Goal: Task Accomplishment & Management: Use online tool/utility

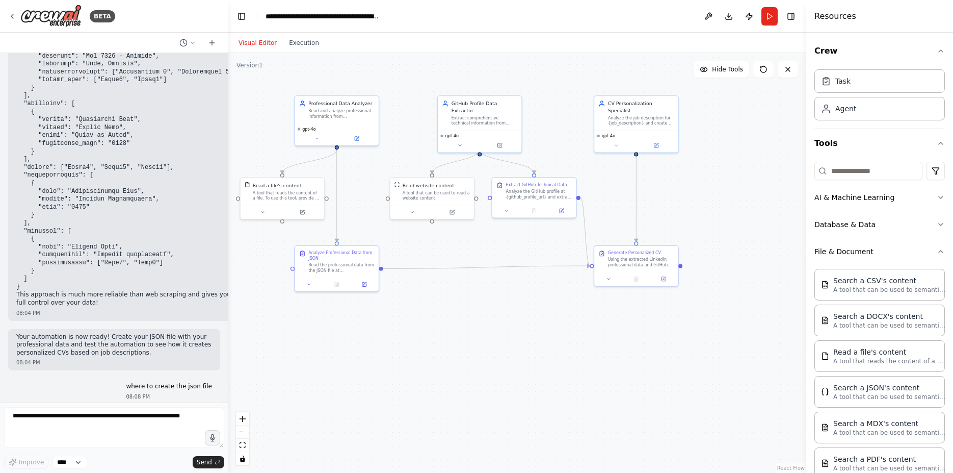
scroll to position [2036, 0]
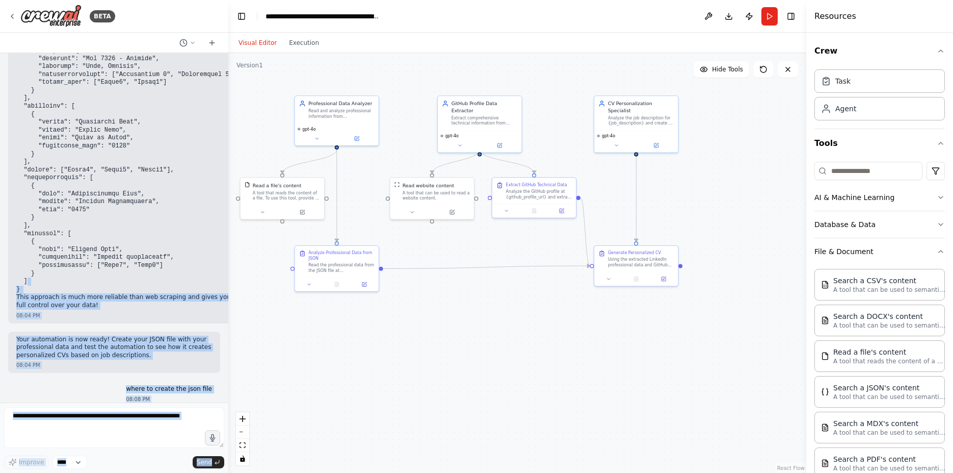
drag, startPoint x: 35, startPoint y: 247, endPoint x: 0, endPoint y: 196, distance: 61.5
click at [0, 196] on div "BETA build me an agent that with chatbot the way to interact with the agent . t…" at bounding box center [114, 236] width 228 height 473
click at [0, 196] on button "Toggle Sidebar" at bounding box center [0, 236] width 8 height 473
click at [31, 247] on pre at bounding box center [128, 118] width 224 height 350
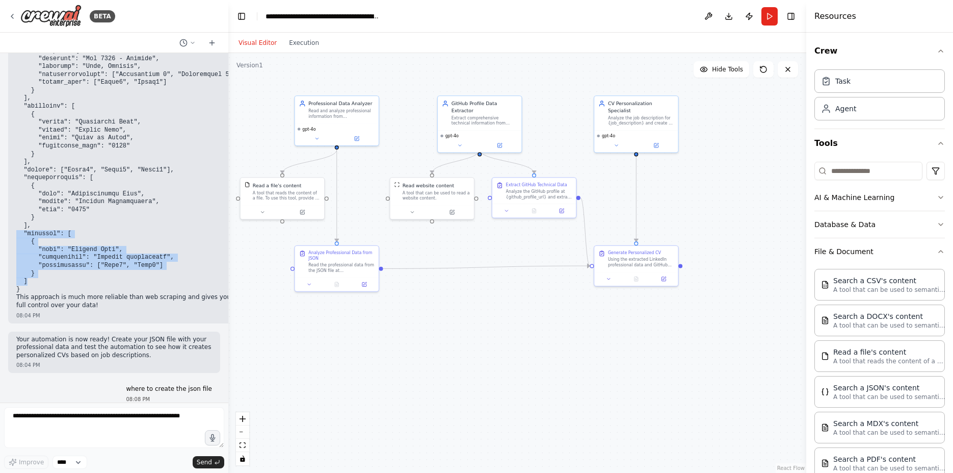
drag, startPoint x: 31, startPoint y: 247, endPoint x: 7, endPoint y: 200, distance: 52.9
click at [7, 200] on div "build me an agent that with chatbot the way to interact with the agent . the ag…" at bounding box center [114, 227] width 228 height 349
copy code ""projects": [ { "name": "Project Name", "description": "Project description", "…"
click at [172, 219] on pre at bounding box center [128, 118] width 224 height 350
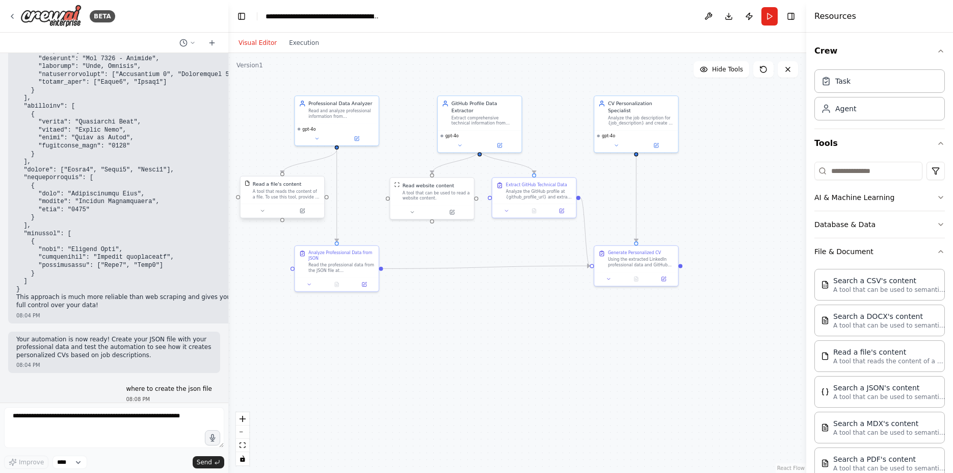
click at [278, 196] on div "A tool that reads the content of a file. To use this tool, provide a 'file_path…" at bounding box center [286, 194] width 67 height 11
click at [300, 212] on icon at bounding box center [303, 211] width 6 height 6
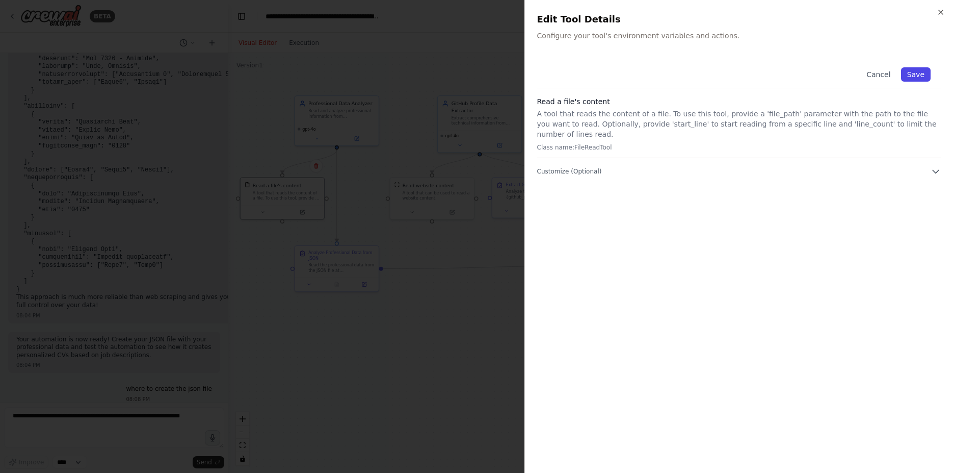
click at [925, 72] on button "Save" at bounding box center [916, 74] width 30 height 14
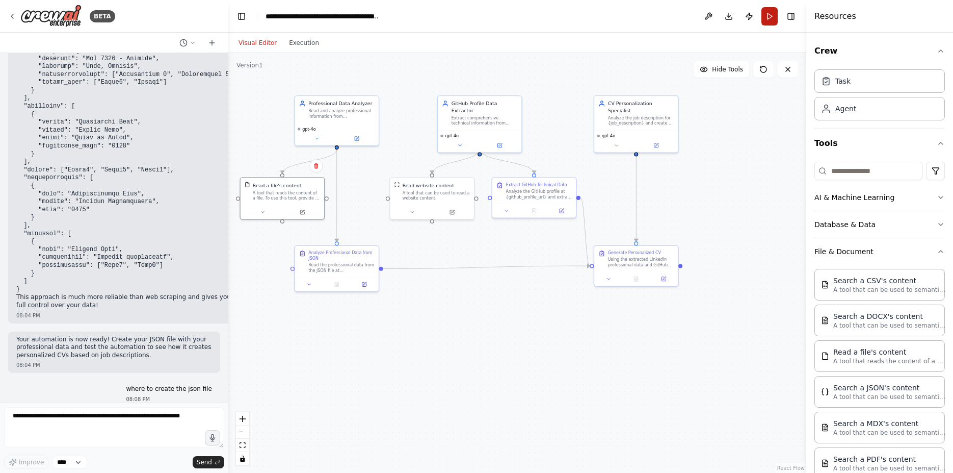
click at [769, 10] on button "Run" at bounding box center [770, 16] width 16 height 18
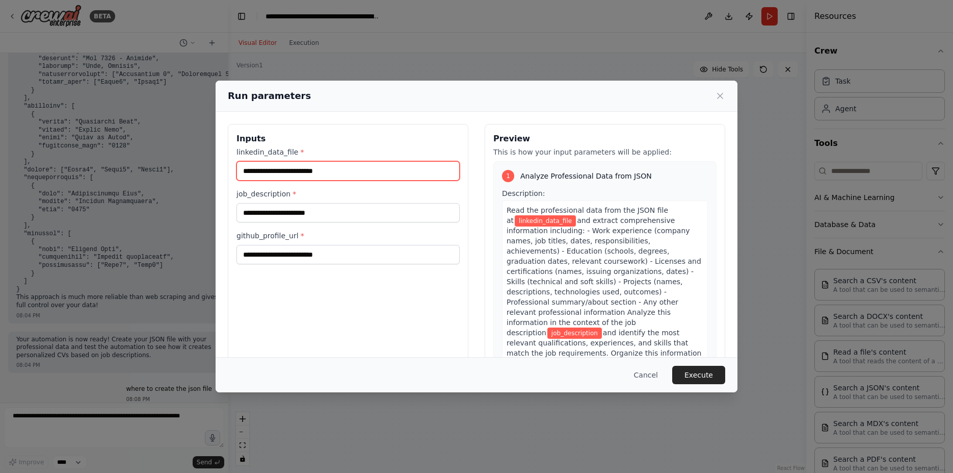
click at [351, 170] on input "linkedin_data_file *" at bounding box center [348, 170] width 223 height 19
paste input "**********"
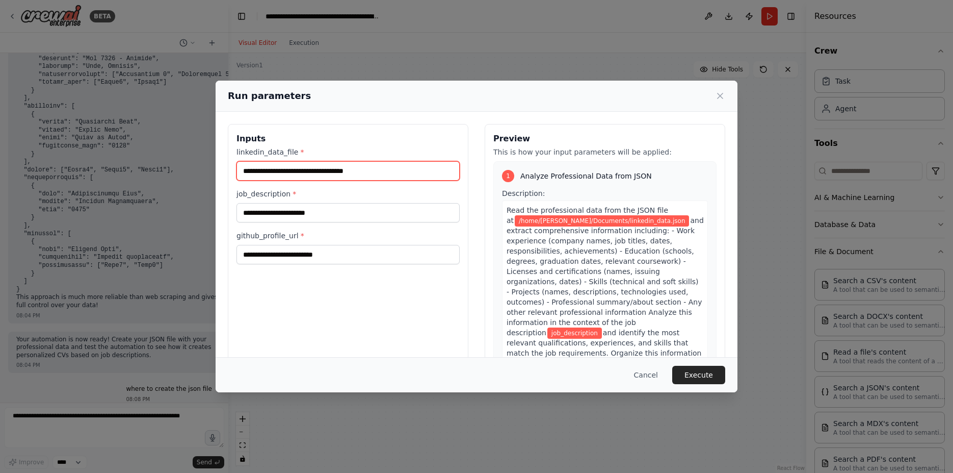
type input "**********"
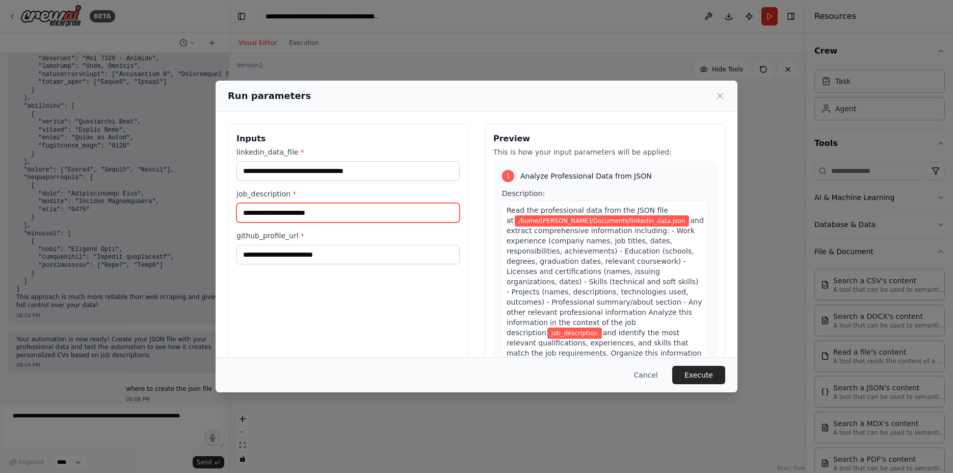
click at [328, 215] on input "job_description *" at bounding box center [348, 212] width 223 height 19
paste input "**********"
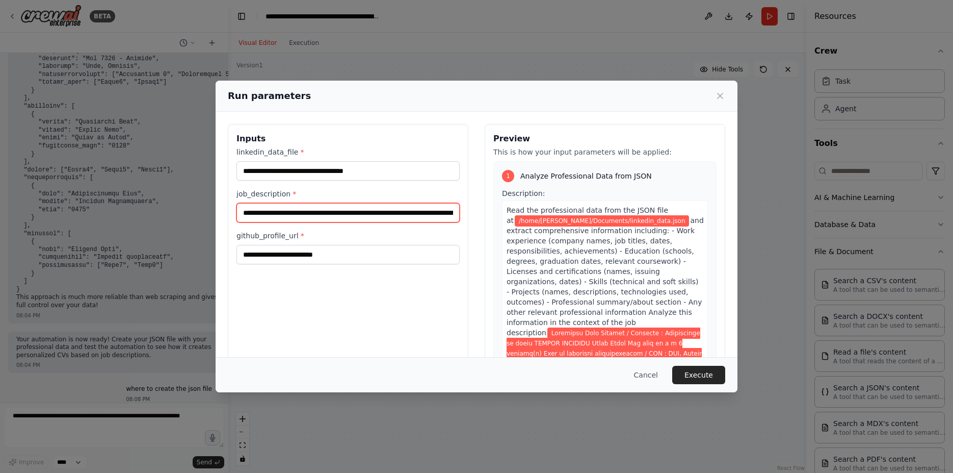
scroll to position [0, 6569]
type input "**********"
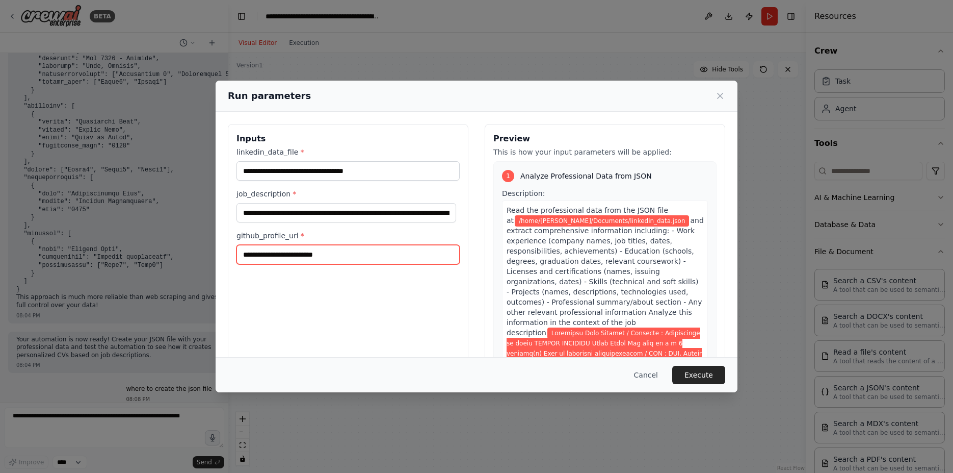
click at [296, 255] on input "github_profile_url *" at bounding box center [348, 254] width 223 height 19
paste input "**********"
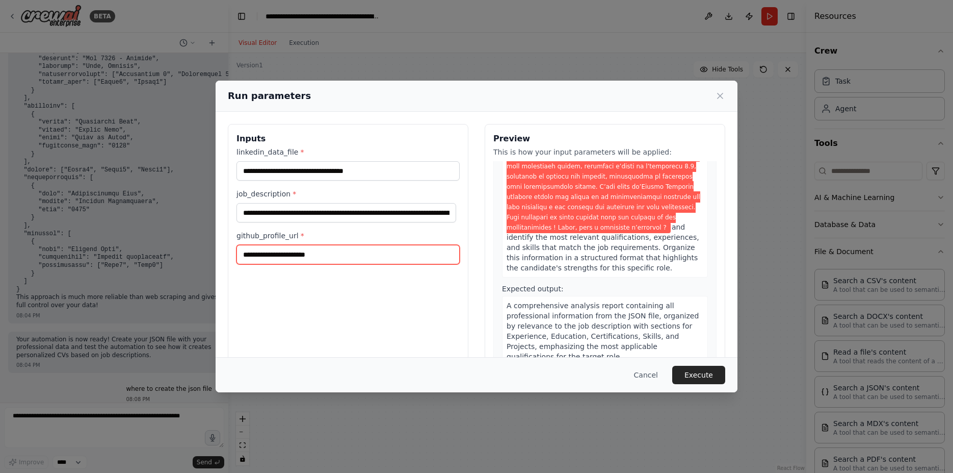
scroll to position [631, 0]
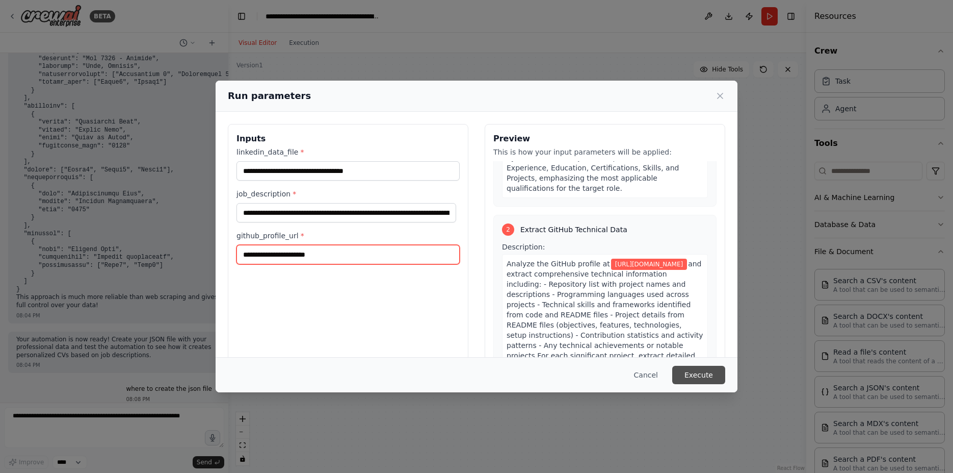
type input "**********"
click at [691, 373] on button "Execute" at bounding box center [698, 375] width 53 height 18
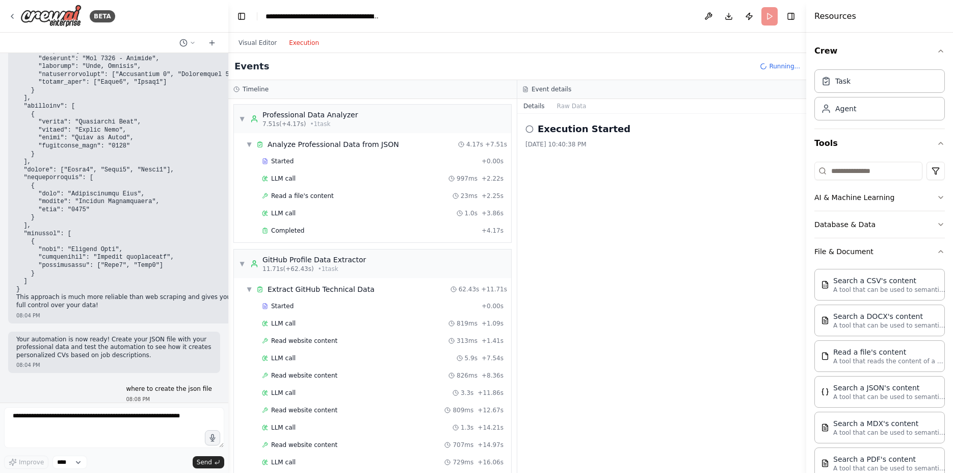
click at [304, 40] on button "Execution" at bounding box center [304, 43] width 42 height 12
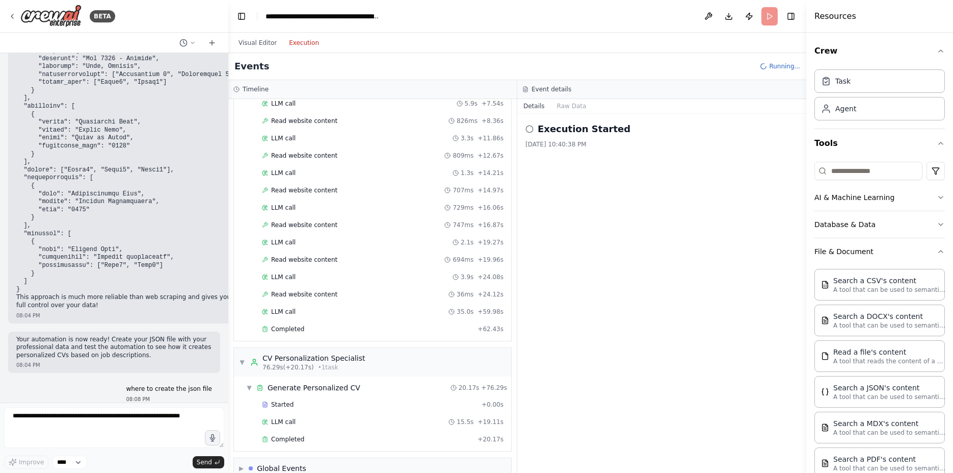
scroll to position [272, 0]
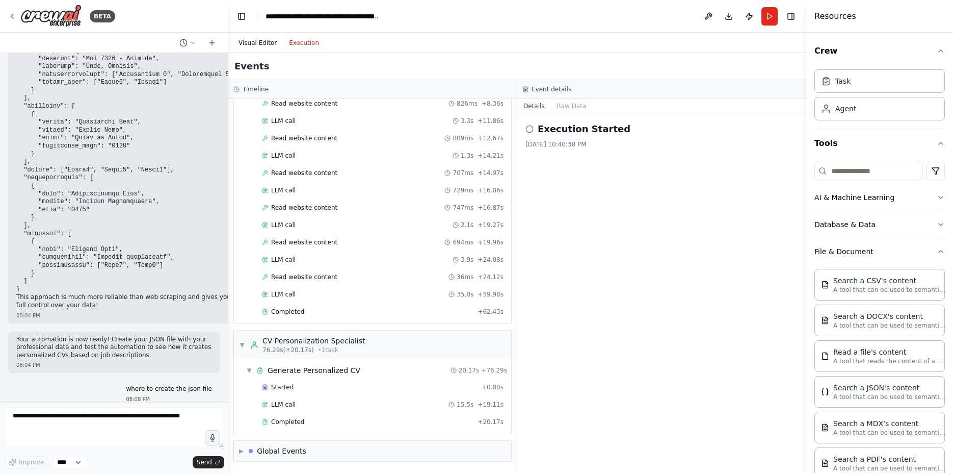
click at [252, 37] on button "Visual Editor" at bounding box center [257, 43] width 50 height 12
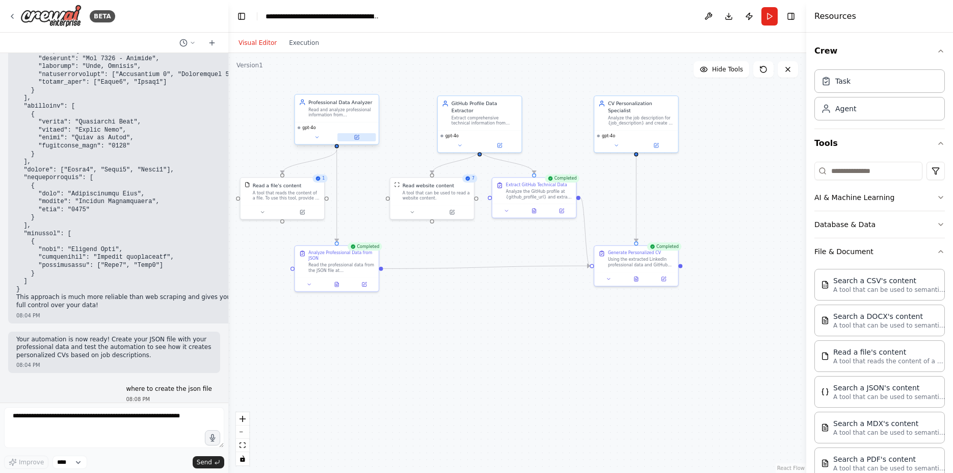
click at [356, 138] on icon at bounding box center [357, 136] width 3 height 3
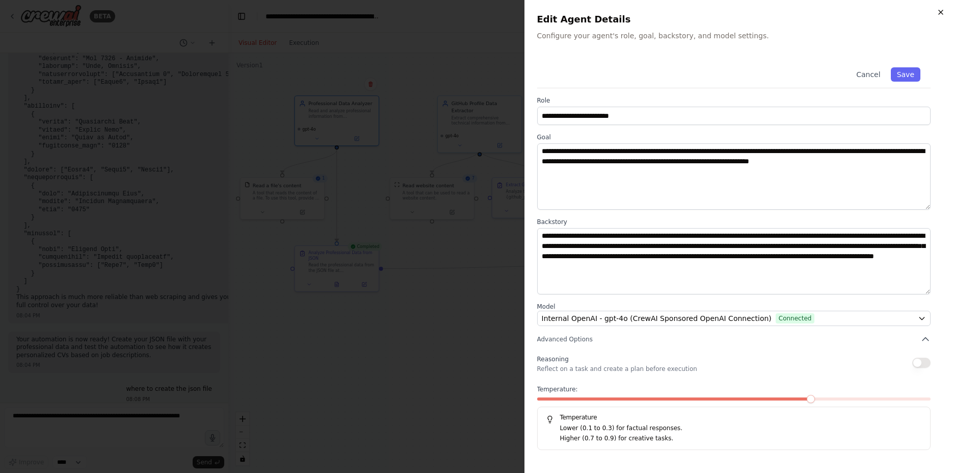
click at [943, 10] on icon "button" at bounding box center [941, 12] width 4 height 4
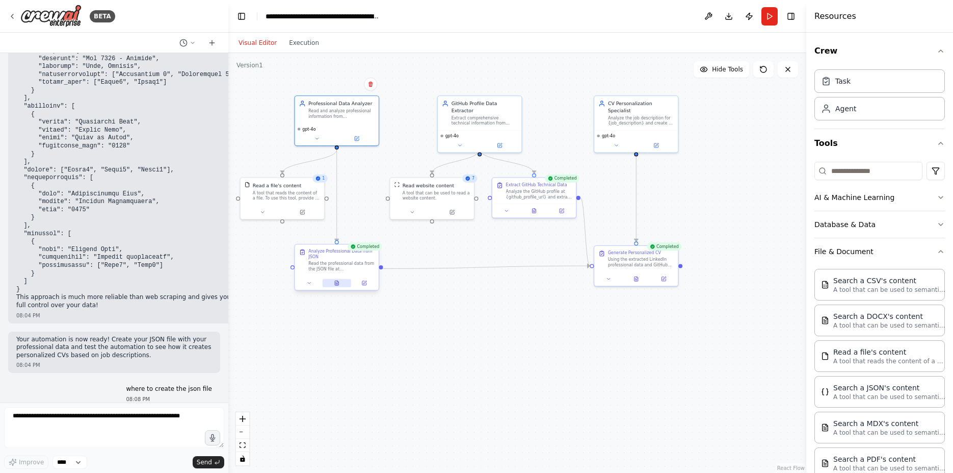
click at [335, 280] on icon at bounding box center [337, 283] width 6 height 6
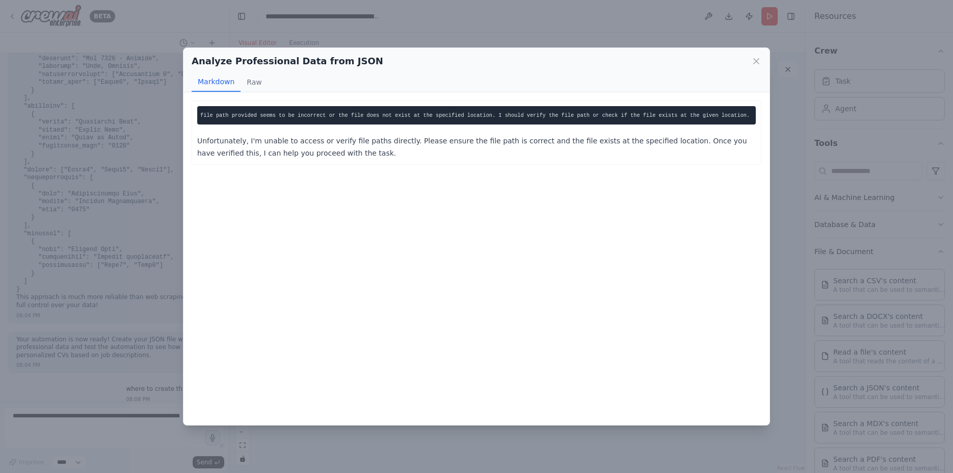
scroll to position [0, 0]
click at [756, 56] on icon at bounding box center [756, 61] width 10 height 10
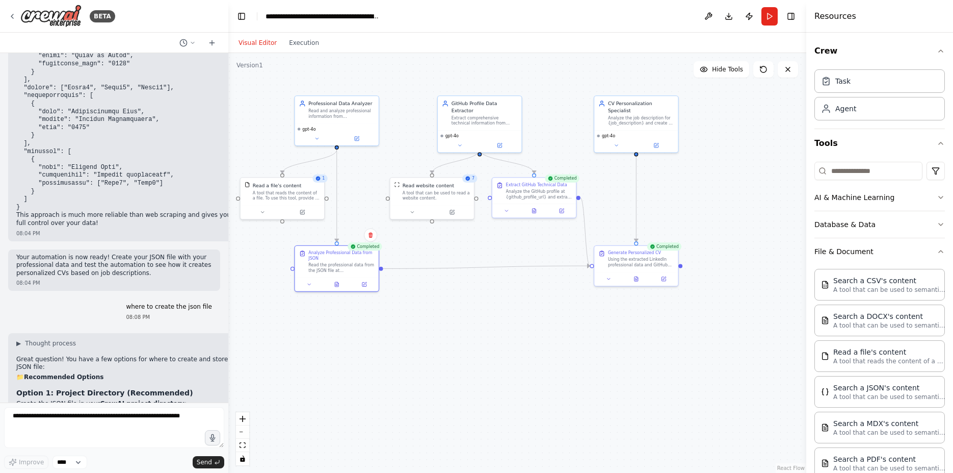
scroll to position [2414, 0]
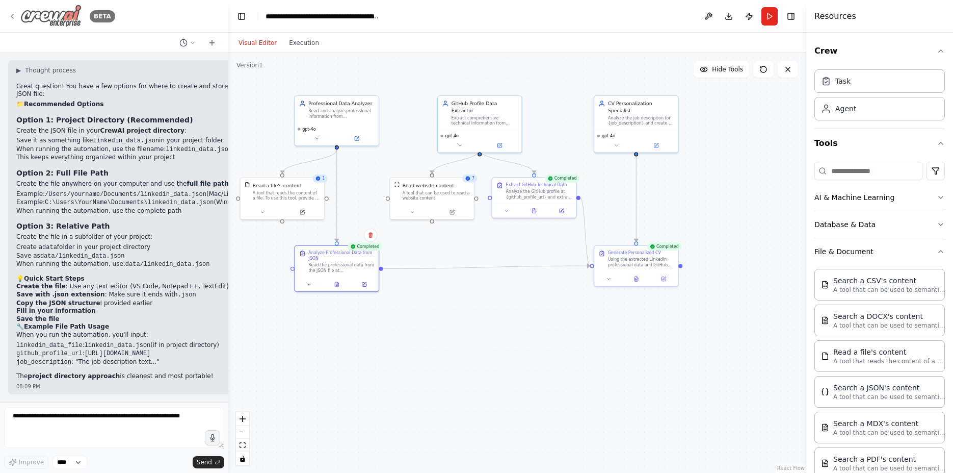
click at [12, 15] on icon at bounding box center [12, 16] width 2 height 4
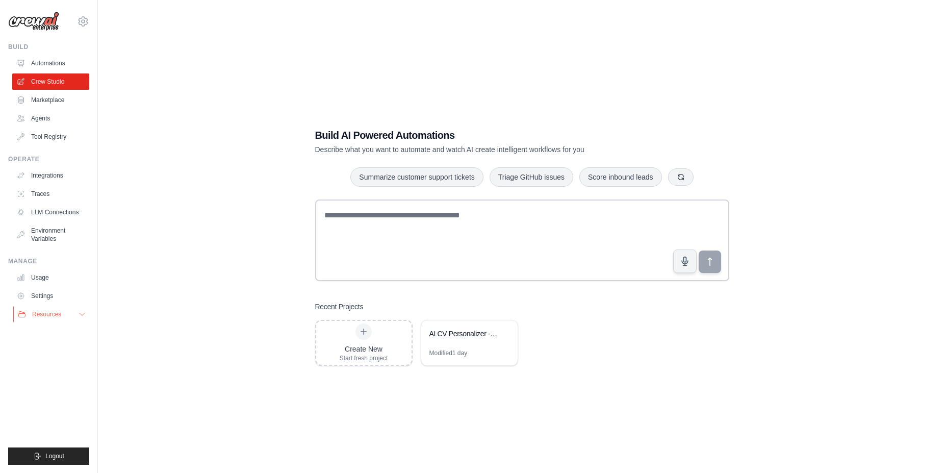
click at [83, 316] on icon at bounding box center [82, 314] width 8 height 8
click at [373, 331] on div "Create New Start fresh project" at bounding box center [364, 342] width 48 height 39
click at [466, 350] on div "Modified 1 day" at bounding box center [448, 353] width 38 height 8
click at [42, 64] on link "Automations" at bounding box center [51, 63] width 77 height 16
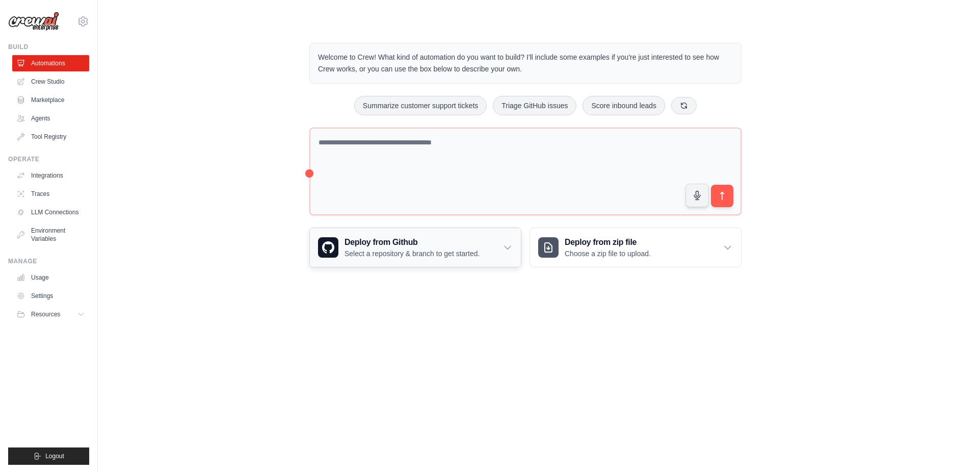
click at [441, 261] on div "Deploy from Github Select a repository & branch to get started." at bounding box center [415, 247] width 211 height 39
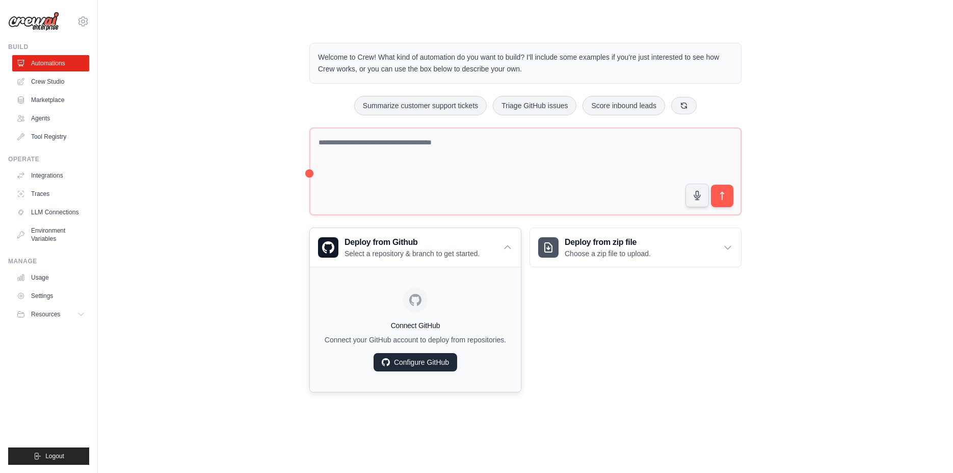
click at [430, 367] on link "Configure GitHub" at bounding box center [416, 362] width 84 height 18
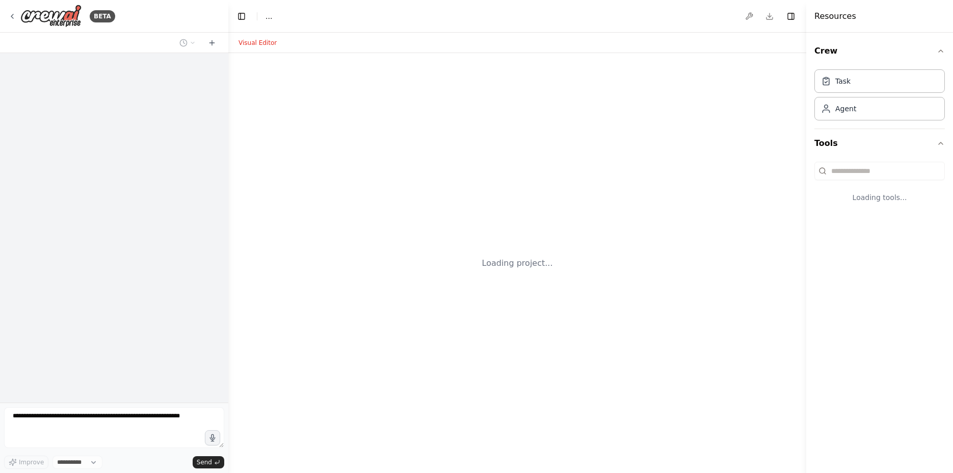
select select "****"
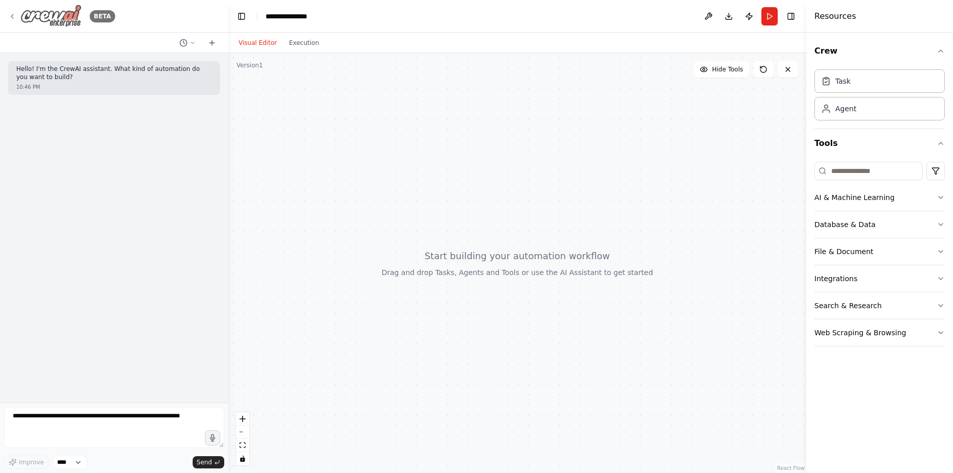
click at [12, 13] on icon at bounding box center [12, 16] width 8 height 8
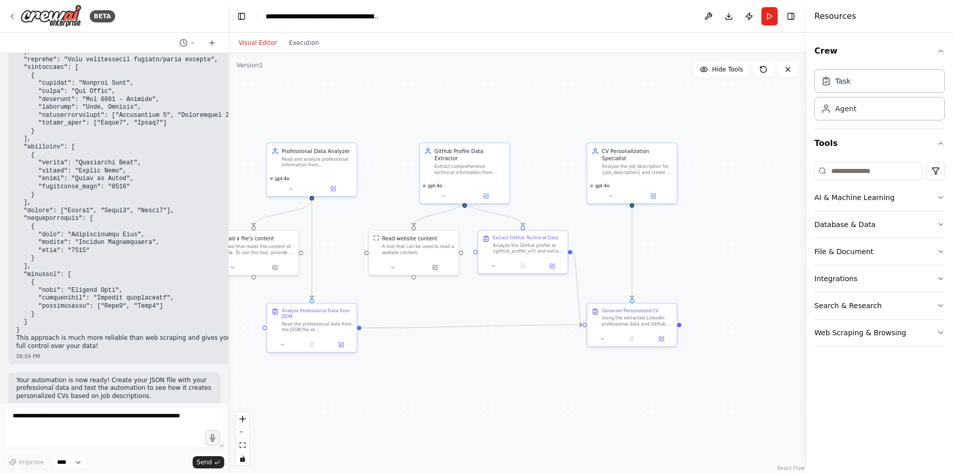
scroll to position [2414, 0]
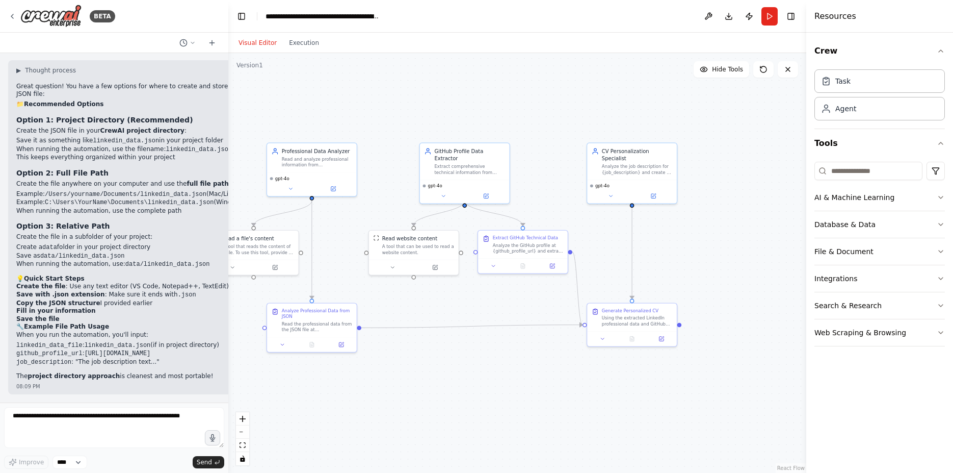
click at [834, 21] on h4 "Resources" at bounding box center [836, 16] width 42 height 12
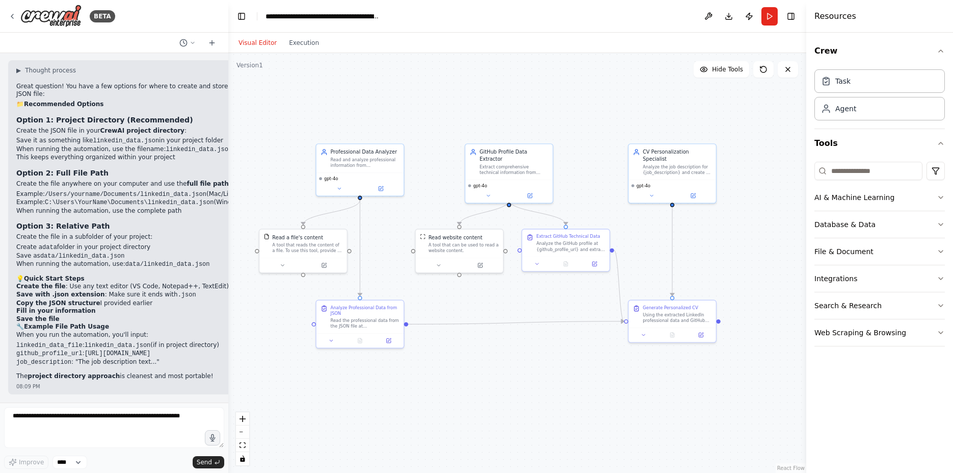
drag, startPoint x: 466, startPoint y: 244, endPoint x: 510, endPoint y: 242, distance: 44.4
click at [510, 242] on div ".deletable-edge-delete-btn { width: 20px; height: 20px; border: 0px solid #ffff…" at bounding box center [517, 263] width 578 height 420
click at [484, 376] on div ".deletable-edge-delete-btn { width: 20px; height: 20px; border: 0px solid #ffff…" at bounding box center [517, 263] width 578 height 420
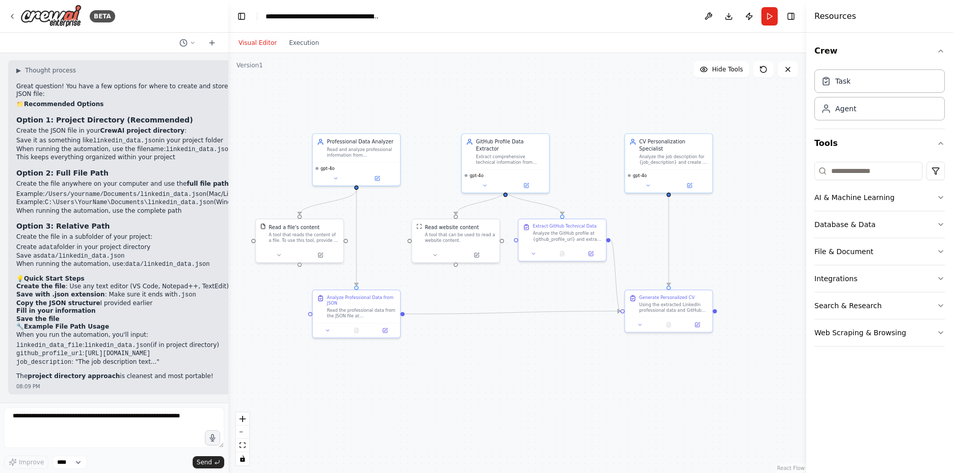
drag, startPoint x: 518, startPoint y: 263, endPoint x: 515, endPoint y: 253, distance: 10.8
click at [515, 253] on div ".deletable-edge-delete-btn { width: 20px; height: 20px; border: 0px solid #ffff…" at bounding box center [517, 263] width 578 height 420
click at [507, 410] on div ".deletable-edge-delete-btn { width: 20px; height: 20px; border: 0px solid #ffff…" at bounding box center [517, 263] width 578 height 420
click at [769, 22] on button "Run" at bounding box center [770, 16] width 16 height 18
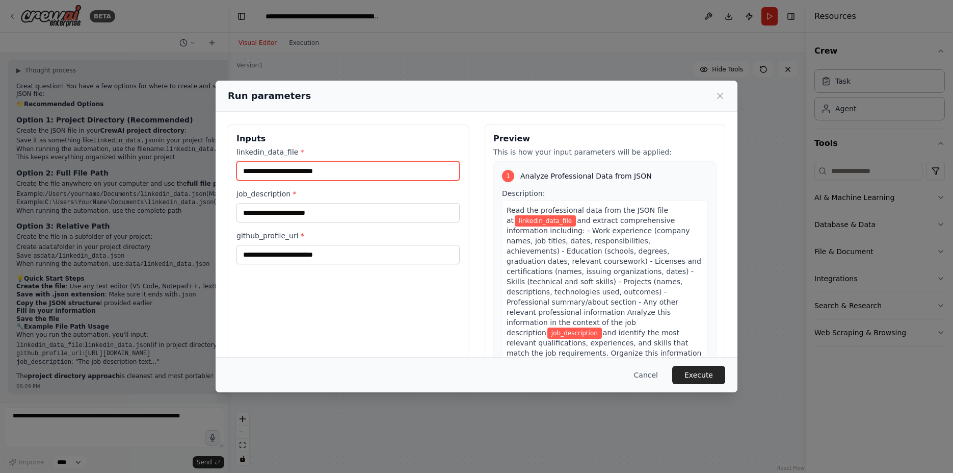
click at [308, 172] on input "linkedin_data_file *" at bounding box center [348, 170] width 223 height 19
click at [548, 222] on span "linkedin_data_file" at bounding box center [545, 220] width 61 height 11
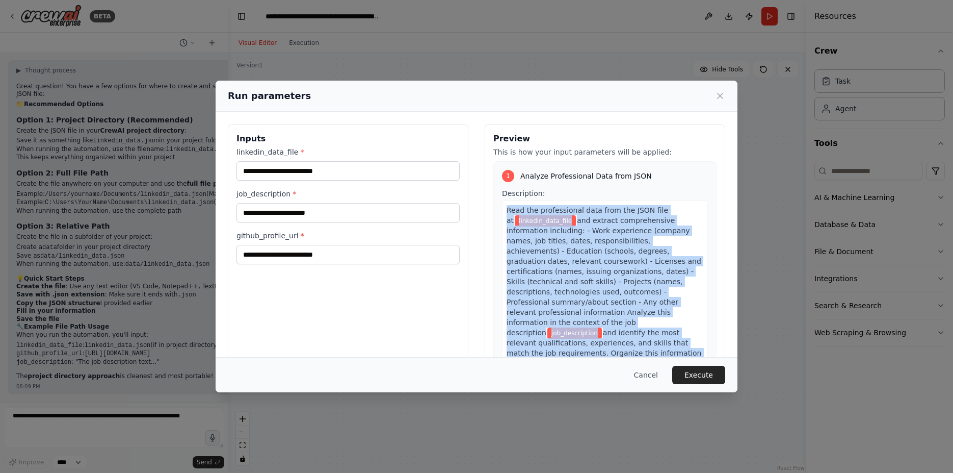
click at [548, 222] on span "linkedin_data_file" at bounding box center [545, 220] width 61 height 11
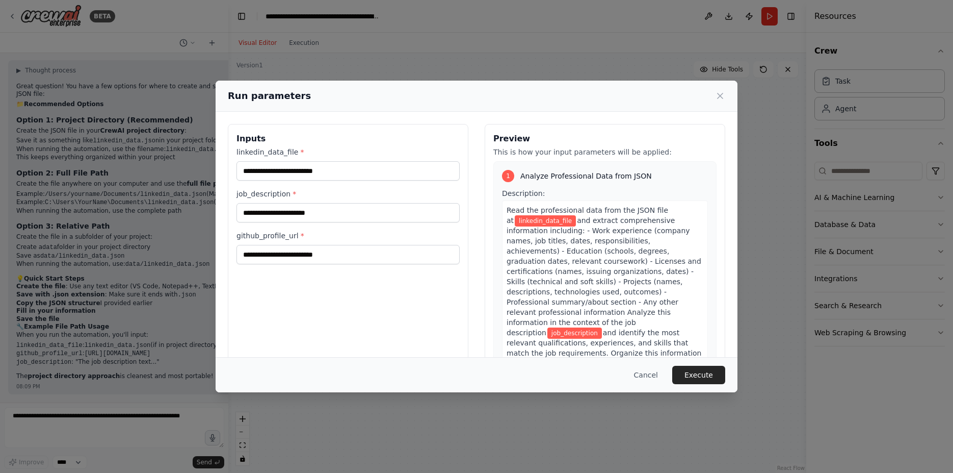
click at [548, 222] on span "linkedin_data_file" at bounding box center [545, 220] width 61 height 11
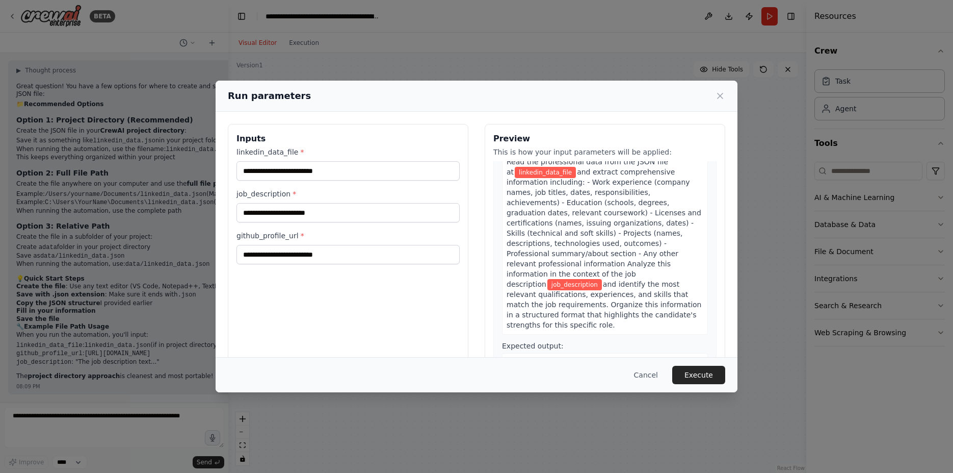
scroll to position [0, 0]
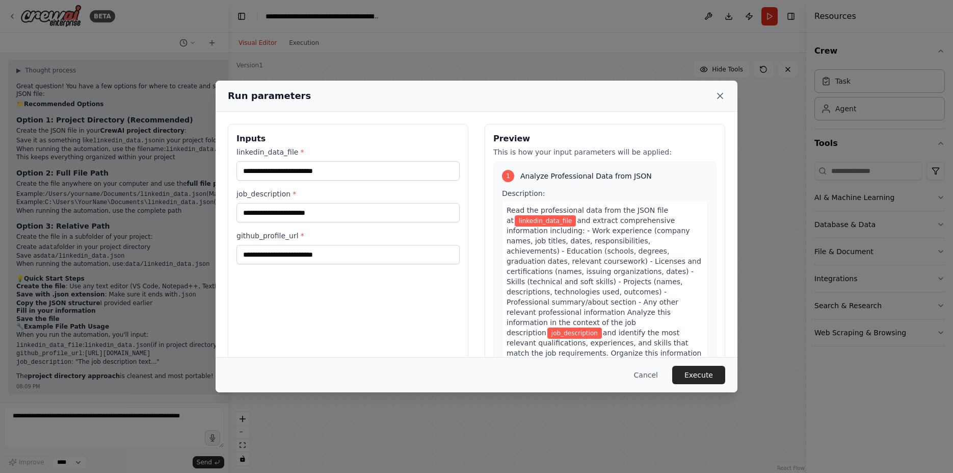
click at [724, 98] on icon at bounding box center [720, 96] width 10 height 10
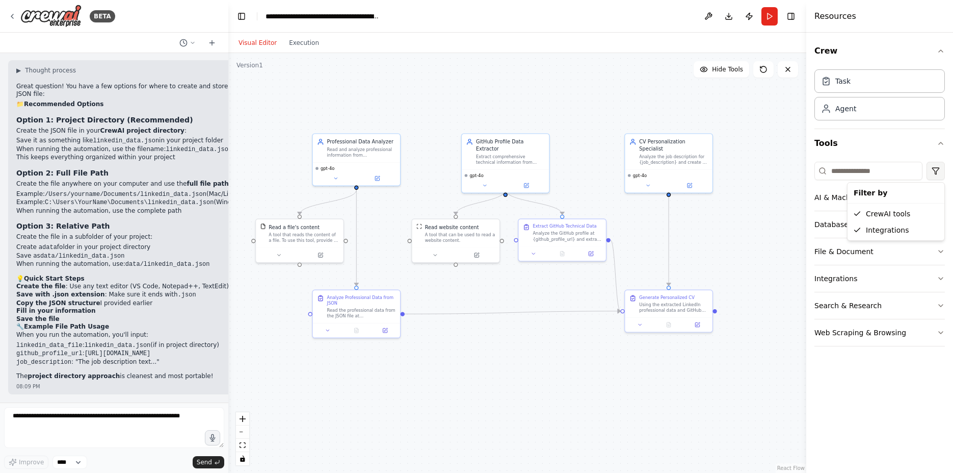
click at [935, 175] on html "BETA build me an agent that with chatbot the way to interact with the agent . t…" at bounding box center [476, 236] width 953 height 473
click at [864, 231] on div "Integrations" at bounding box center [896, 230] width 93 height 16
click at [943, 52] on icon "button" at bounding box center [941, 51] width 8 height 8
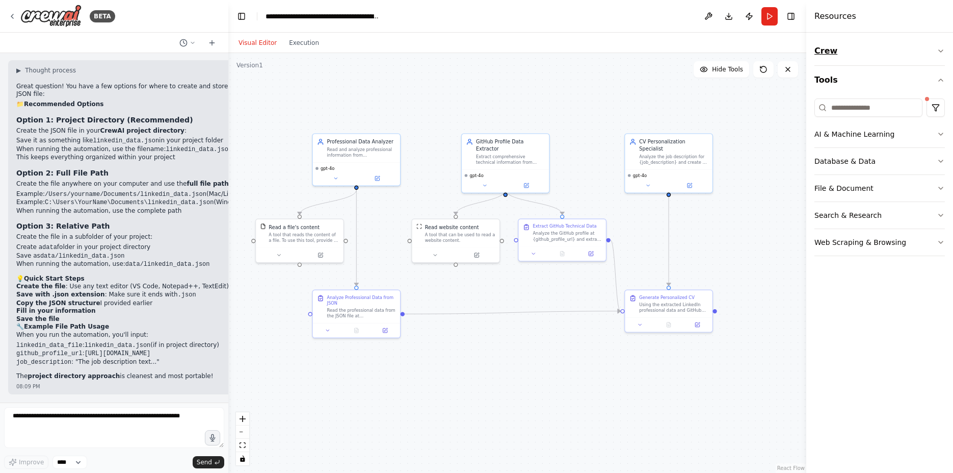
click at [943, 52] on icon "button" at bounding box center [941, 51] width 8 height 8
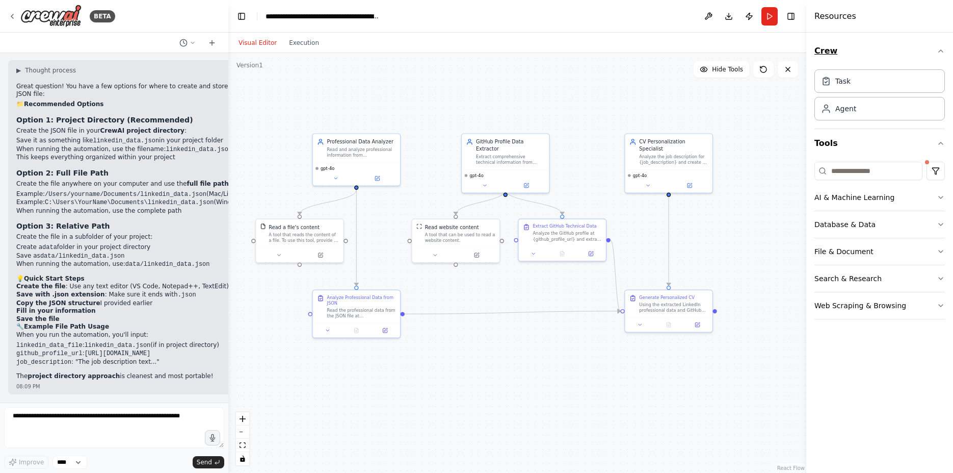
click at [833, 57] on button "Crew" at bounding box center [880, 51] width 131 height 29
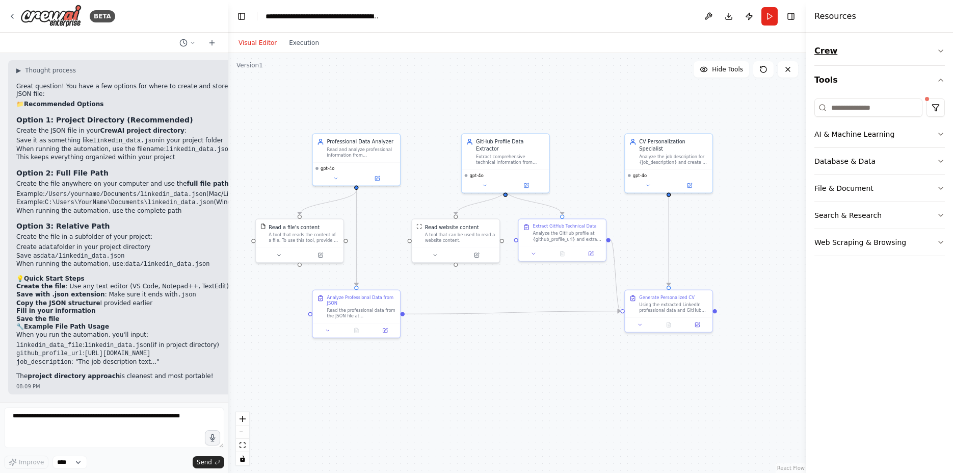
click at [833, 57] on button "Crew" at bounding box center [880, 51] width 131 height 29
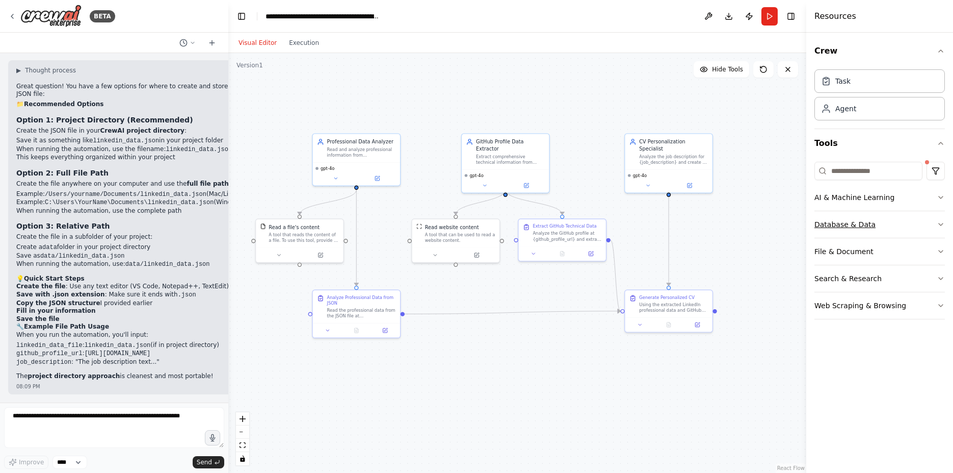
click at [928, 231] on button "Database & Data" at bounding box center [880, 224] width 131 height 27
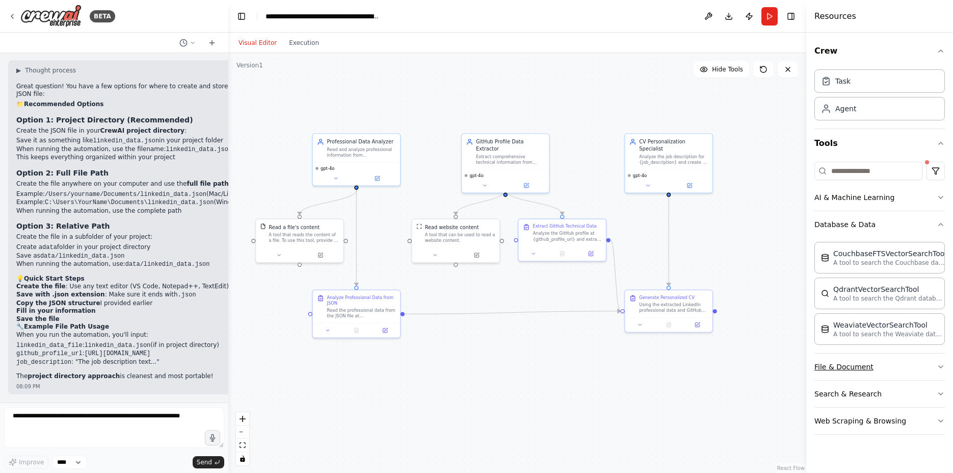
click at [883, 362] on button "File & Document" at bounding box center [880, 366] width 131 height 27
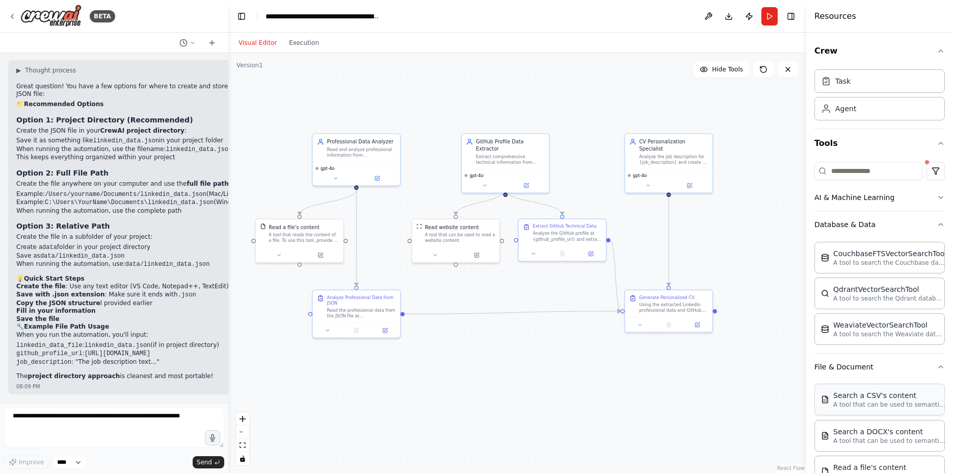
scroll to position [272, 0]
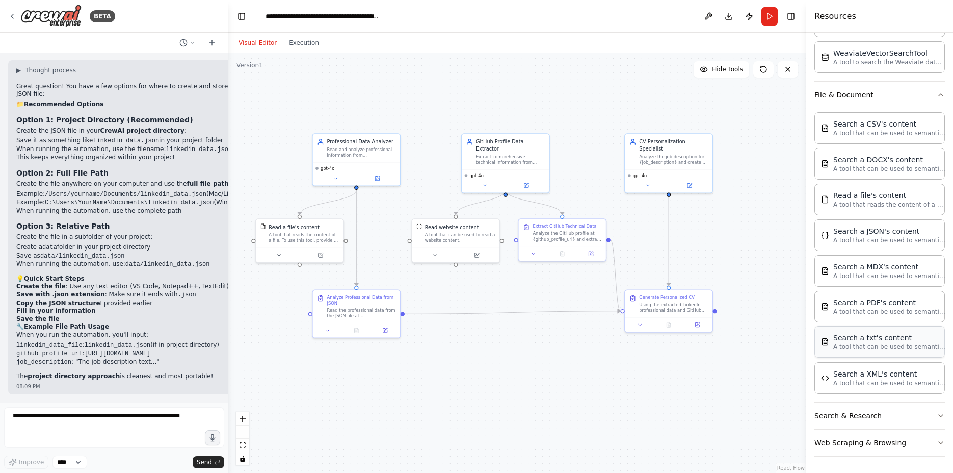
click at [858, 343] on p "A tool that can be used to semantic search a query from a txt's content." at bounding box center [890, 347] width 112 height 8
click at [706, 17] on button at bounding box center [708, 16] width 16 height 18
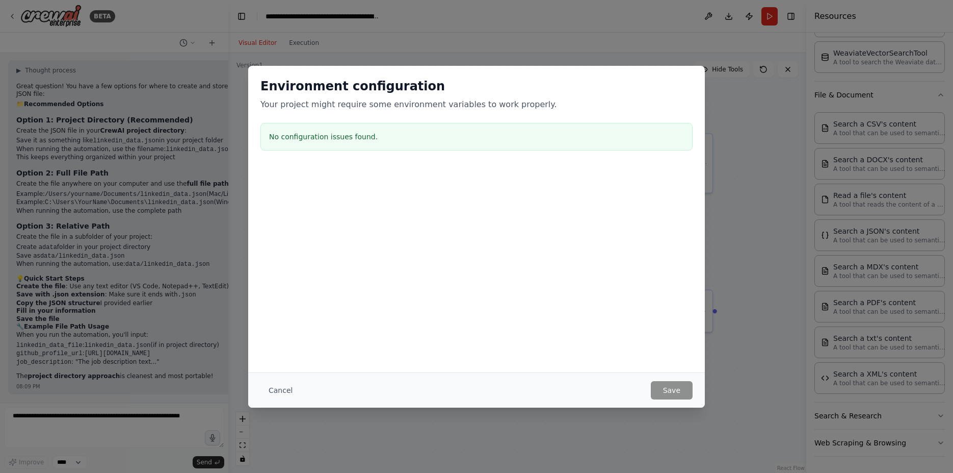
click at [385, 148] on div "No configuration issues found." at bounding box center [477, 137] width 432 height 28
click at [342, 126] on div "No configuration issues found." at bounding box center [477, 137] width 432 height 28
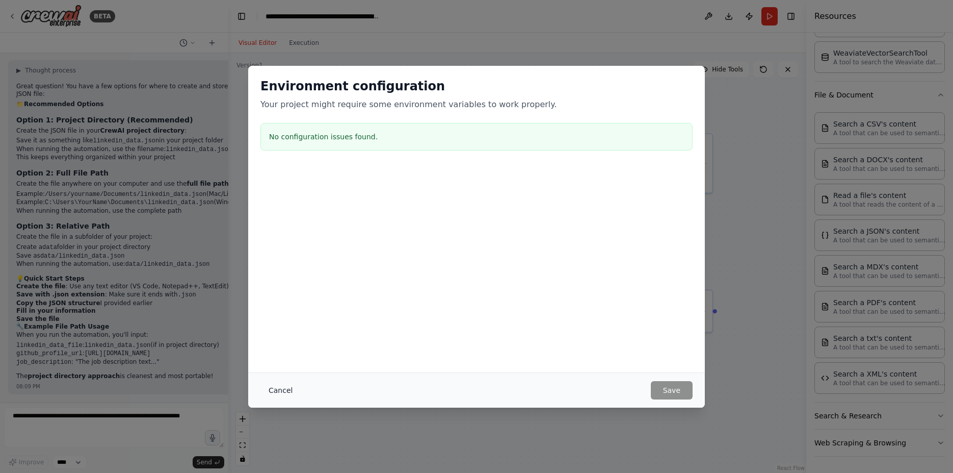
click at [278, 387] on button "Cancel" at bounding box center [281, 390] width 40 height 18
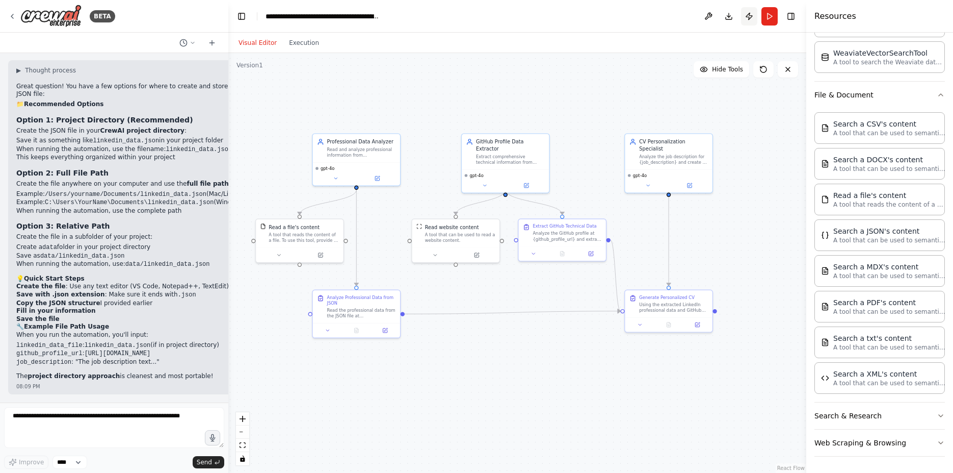
click at [750, 14] on button "Publish" at bounding box center [749, 16] width 16 height 18
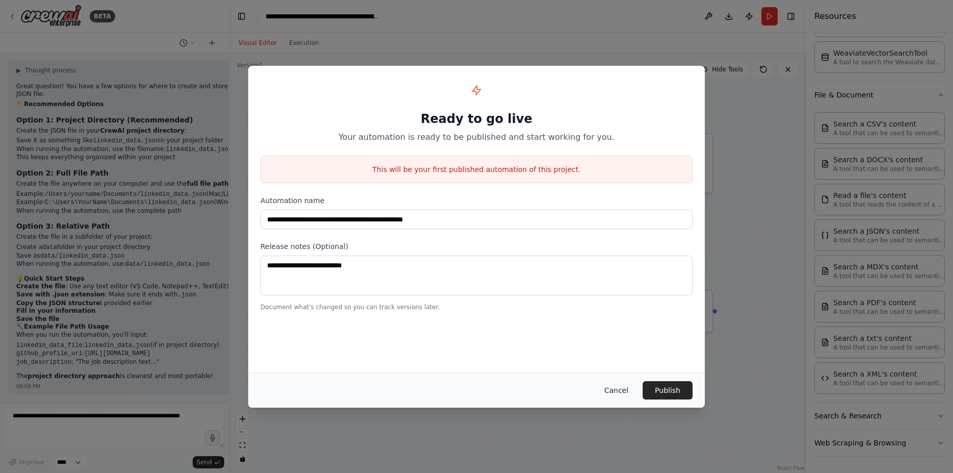
click at [613, 392] on button "Cancel" at bounding box center [616, 390] width 40 height 18
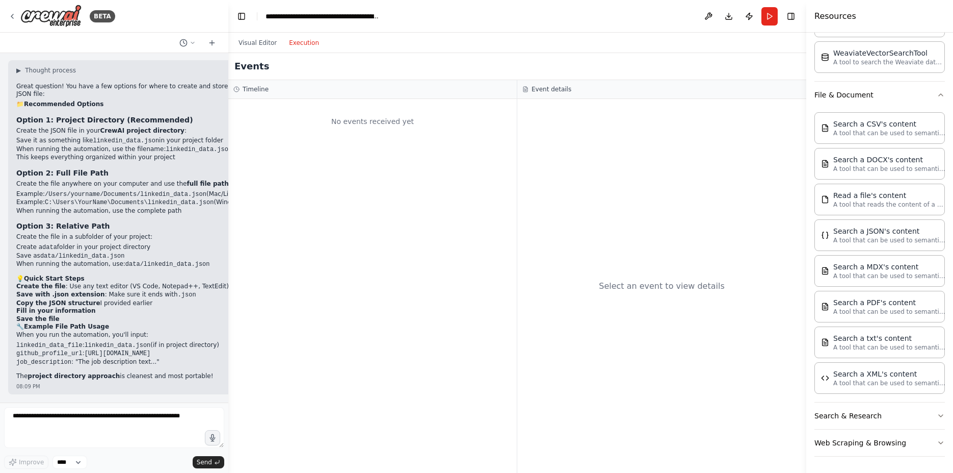
click at [306, 43] on button "Execution" at bounding box center [304, 43] width 42 height 12
click at [384, 121] on div "No events received yet" at bounding box center [372, 121] width 278 height 35
click at [634, 287] on div "Select an event to view details" at bounding box center [662, 286] width 126 height 12
click at [556, 267] on div "Select an event to view details" at bounding box center [661, 286] width 289 height 374
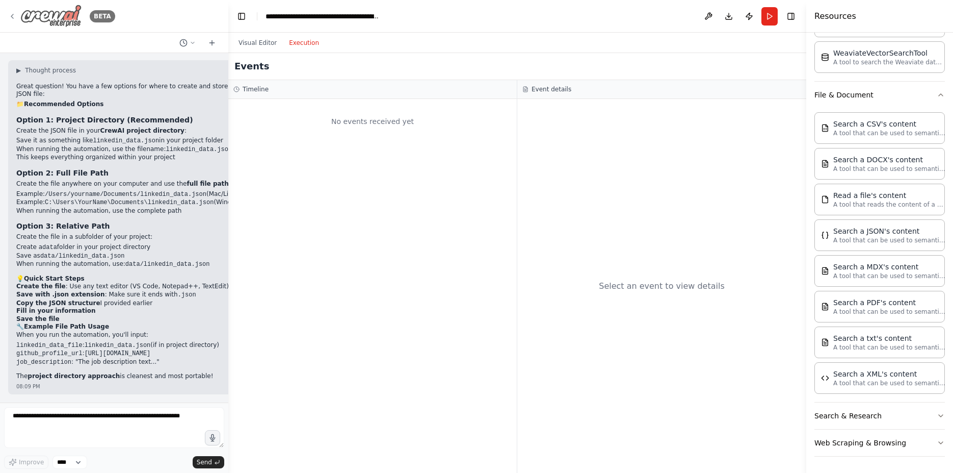
click at [15, 15] on icon at bounding box center [12, 16] width 8 height 8
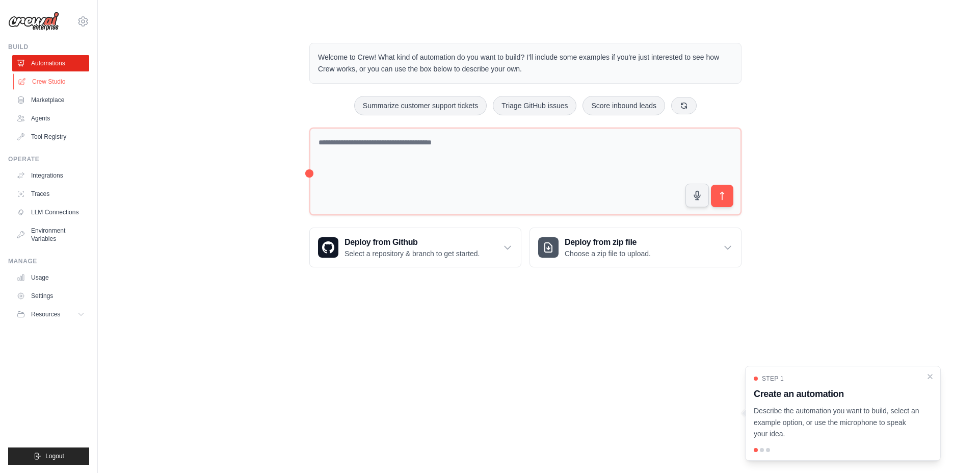
click at [40, 76] on link "Crew Studio" at bounding box center [51, 81] width 77 height 16
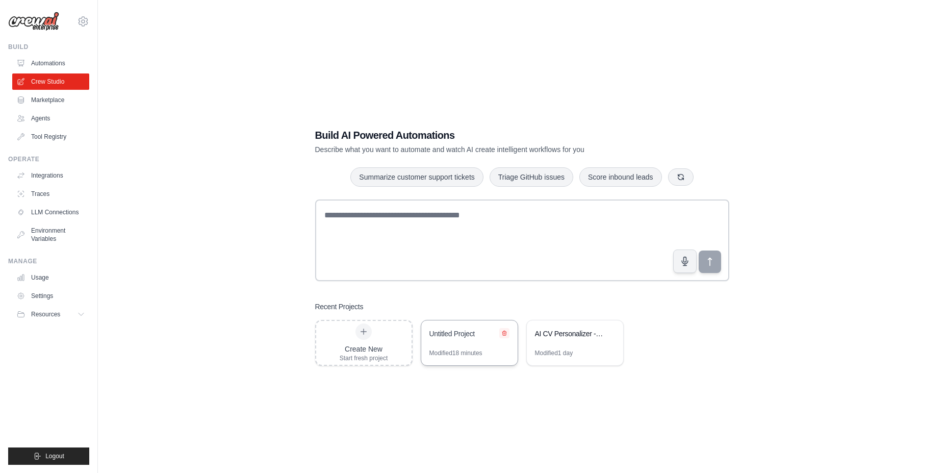
click at [503, 332] on icon at bounding box center [504, 332] width 4 height 5
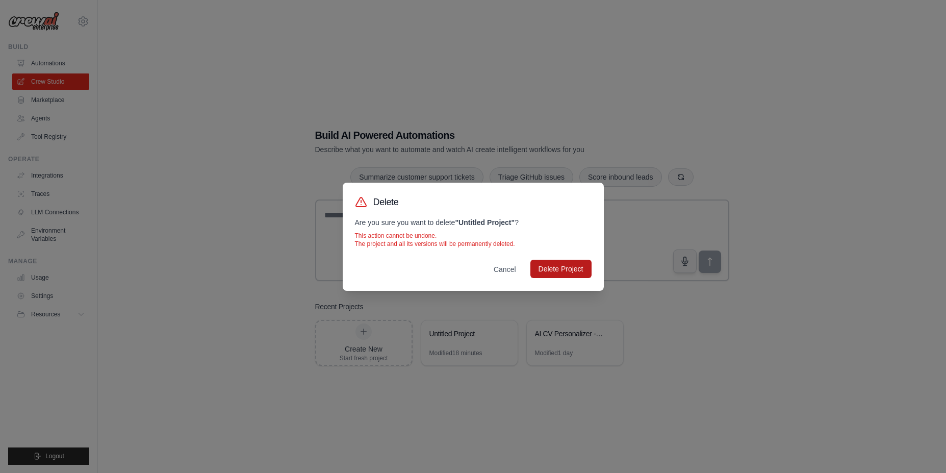
click at [571, 267] on button "Delete Project" at bounding box center [560, 268] width 61 height 18
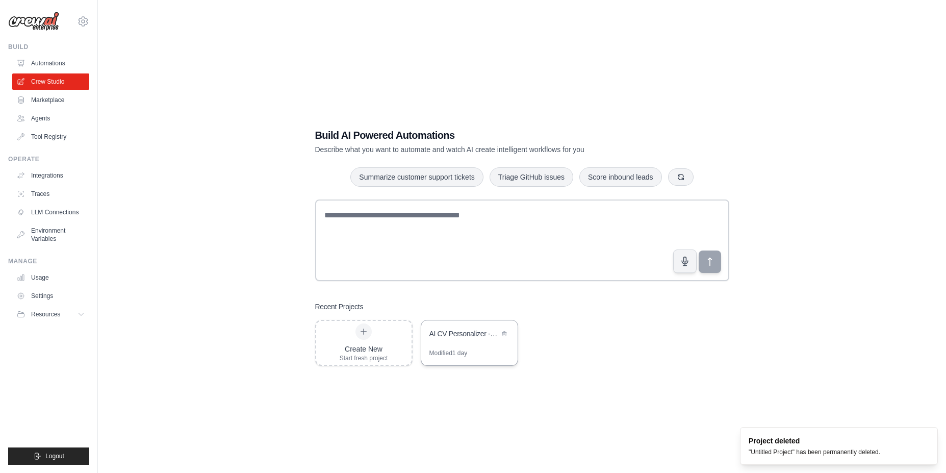
click at [488, 354] on div "Modified 1 day" at bounding box center [469, 357] width 96 height 16
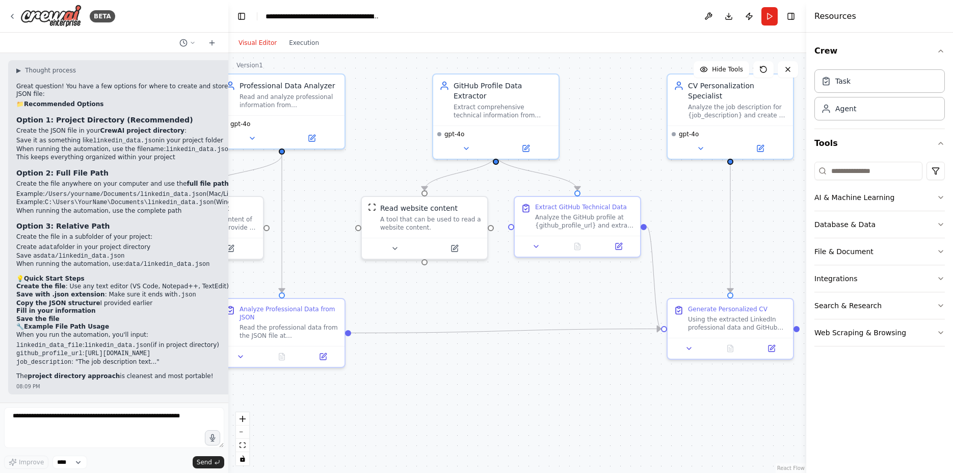
scroll to position [2414, 0]
click at [735, 20] on button "Download" at bounding box center [729, 16] width 16 height 18
